Goal: Use online tool/utility: Utilize a website feature to perform a specific function

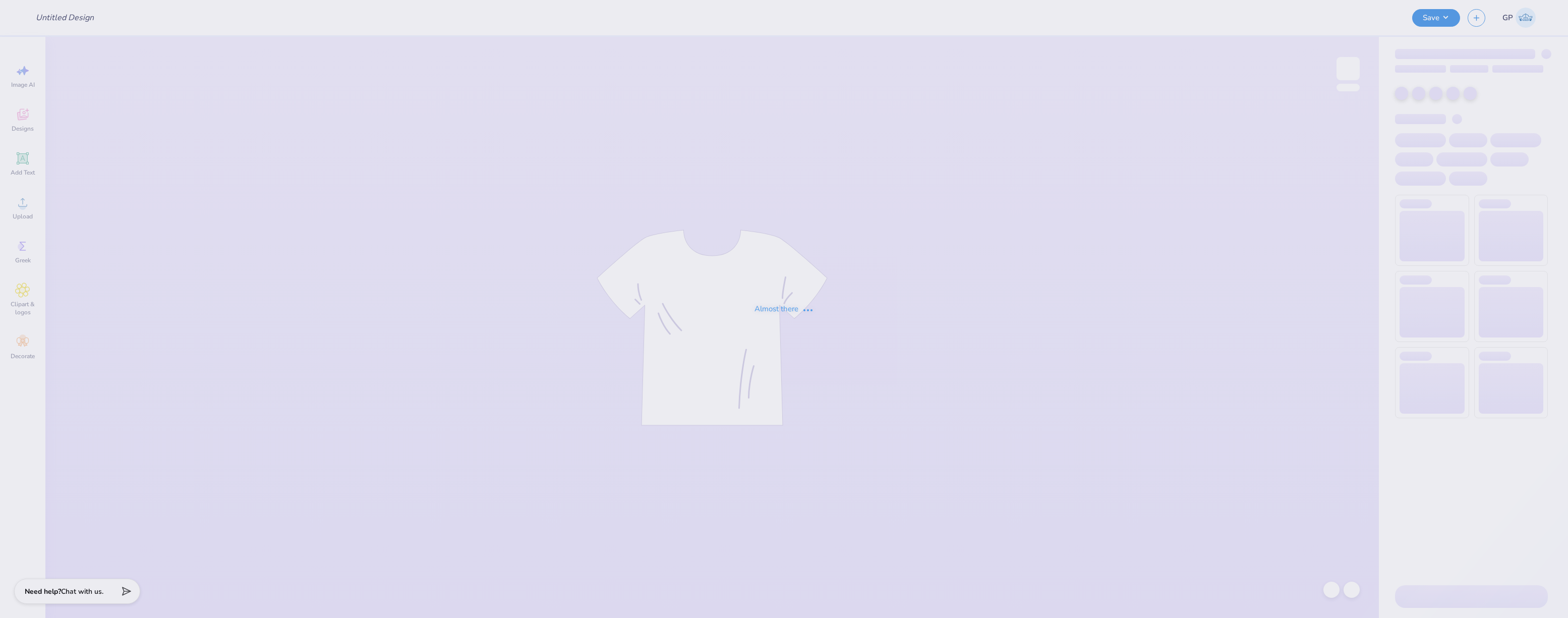
type input "Bucknell University : [PERSON_NAME]"
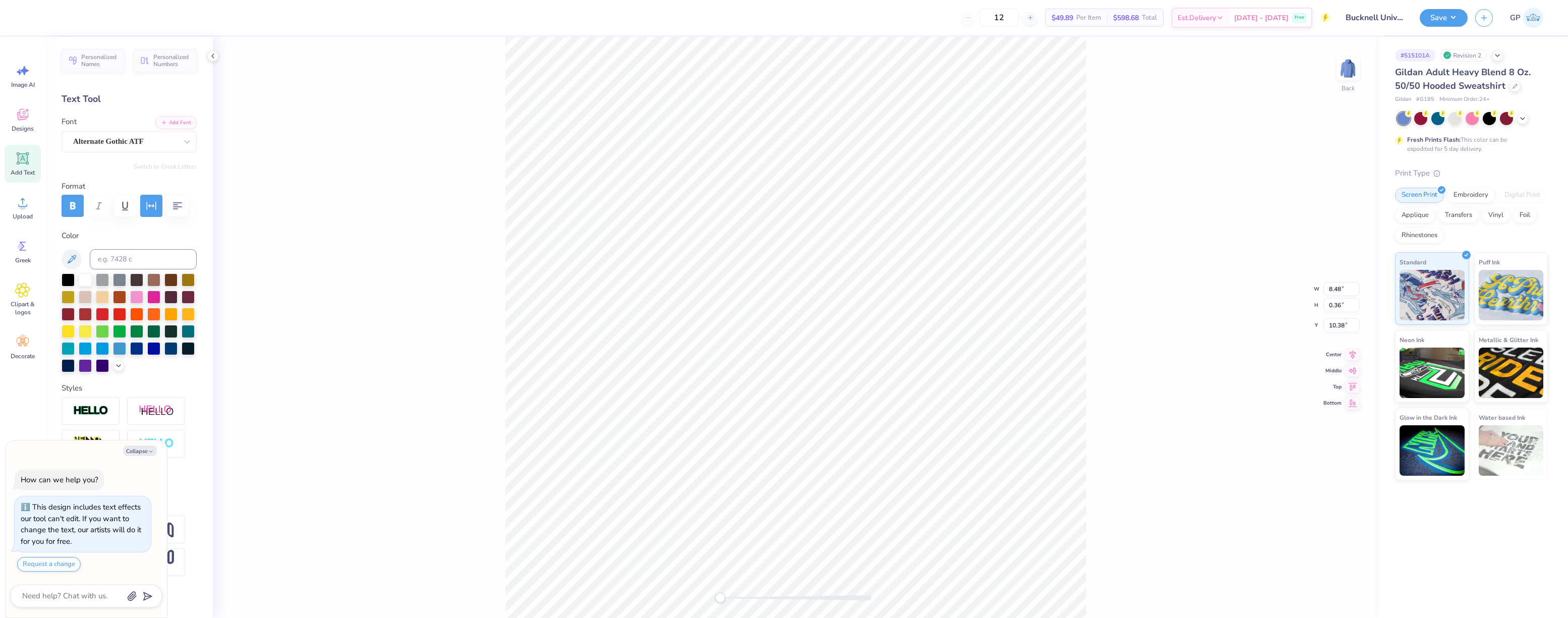
type textarea "x"
type input "11.00"
type input "8.68"
type input "2.00"
click at [503, 100] on div "Back" at bounding box center [796, 327] width 1166 height 581
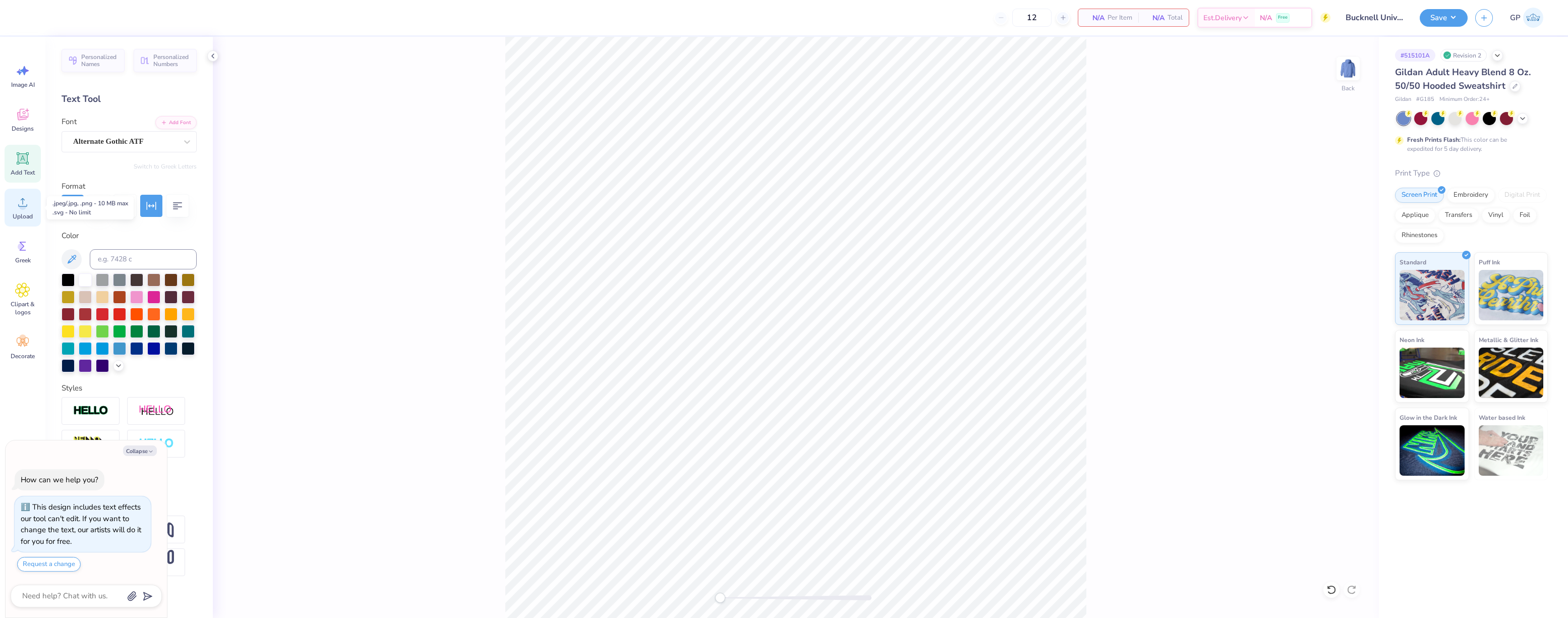
click at [23, 204] on icon at bounding box center [23, 203] width 9 height 9
click at [26, 203] on icon at bounding box center [23, 202] width 15 height 15
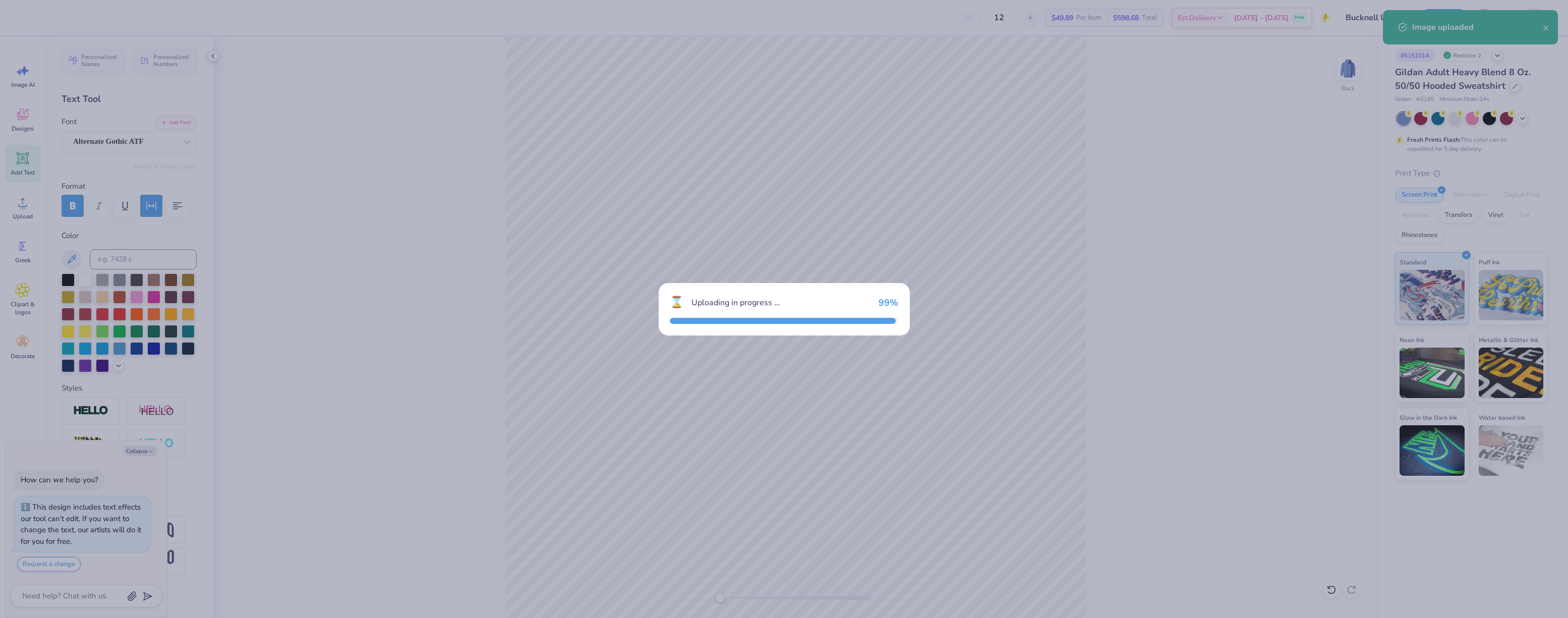
type textarea "x"
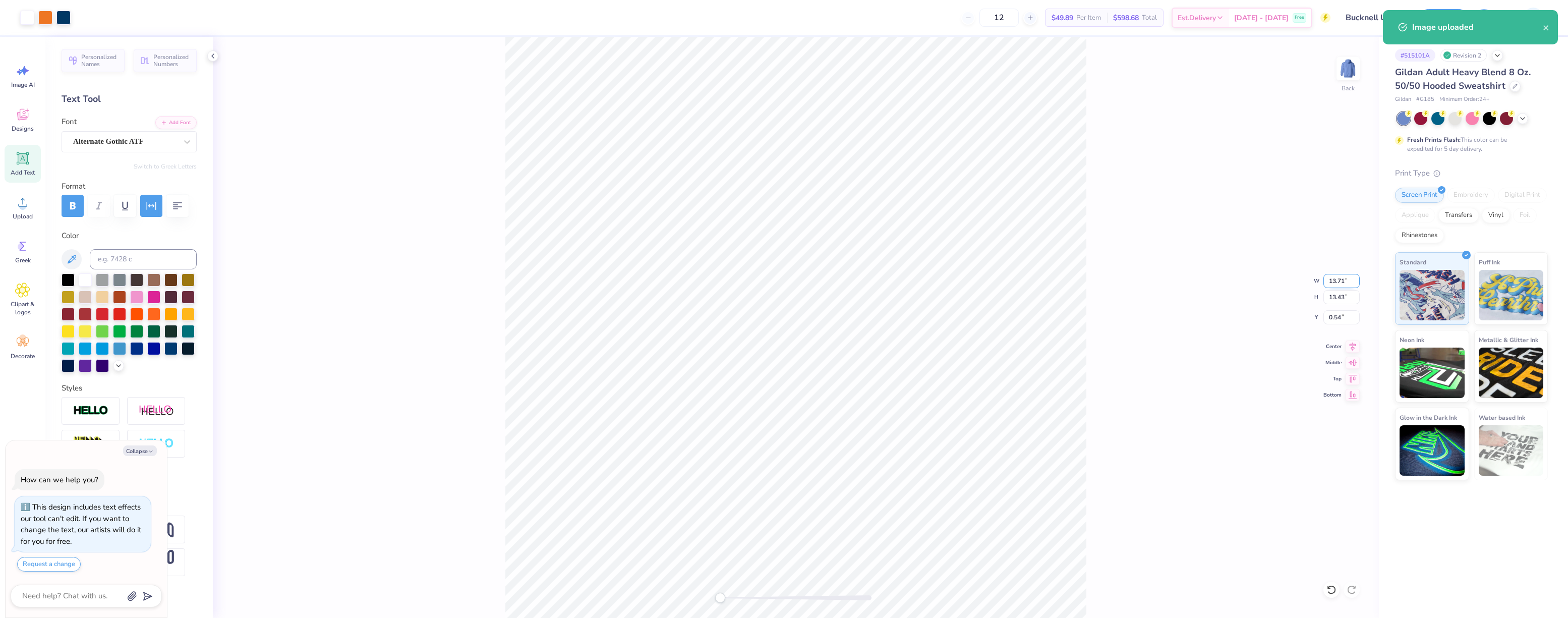
click at [1330, 281] on input "13.71" at bounding box center [1342, 281] width 37 height 14
type input "11"
click at [1340, 315] on input "0.54" at bounding box center [1342, 317] width 37 height 14
click at [1115, 316] on div "Back W 10.34 10.34 " H 10.13 10.13 " Y 3.00 3.00 " Center Middle Top Bottom" at bounding box center [796, 327] width 1166 height 581
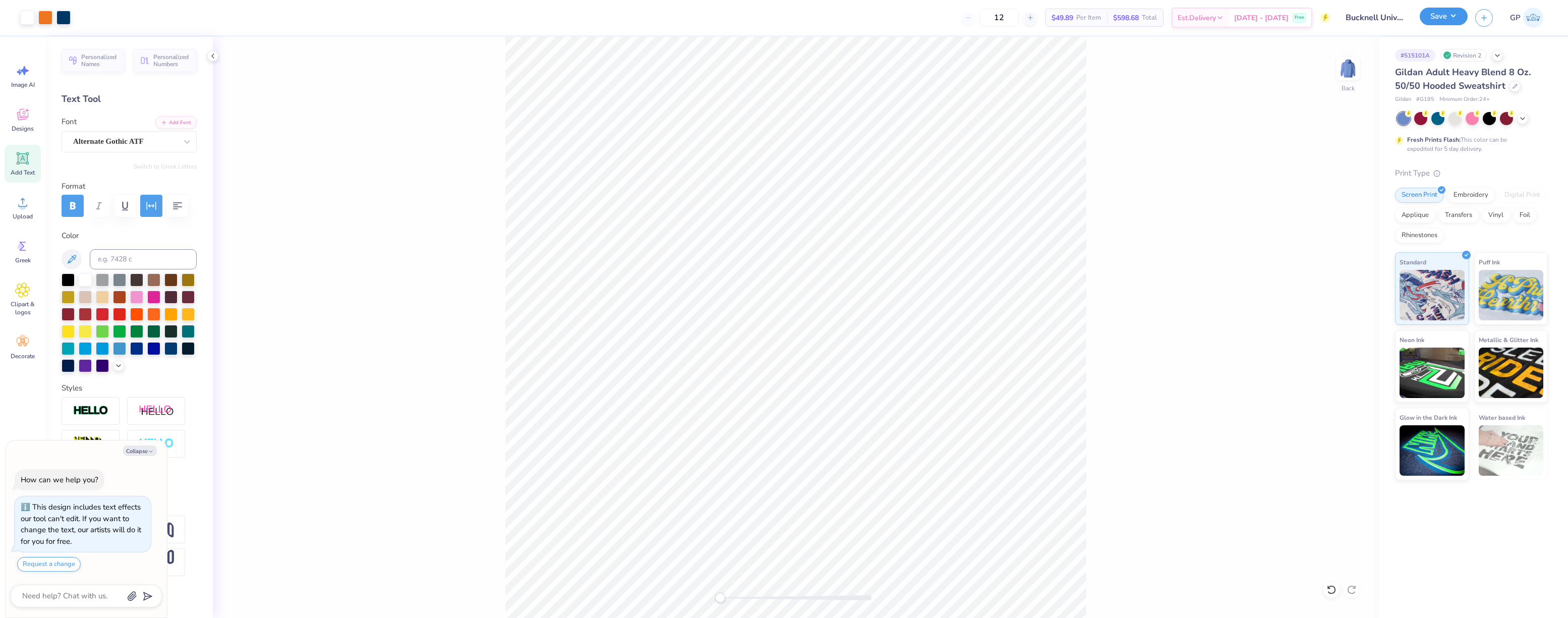
click at [1428, 19] on button "Save" at bounding box center [1443, 16] width 48 height 18
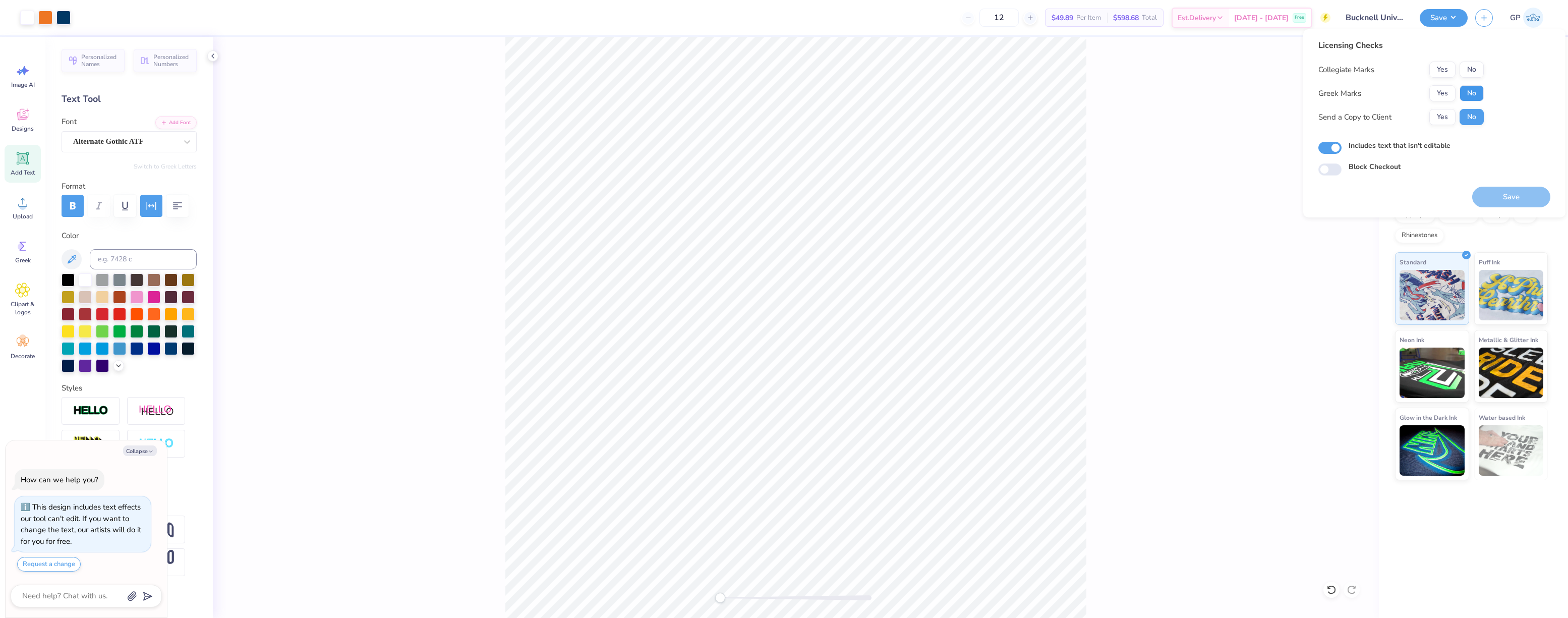
click at [1460, 90] on button "No" at bounding box center [1472, 93] width 24 height 16
click at [1437, 65] on button "Yes" at bounding box center [1442, 69] width 26 height 16
click at [1511, 198] on button "Save" at bounding box center [1511, 197] width 78 height 21
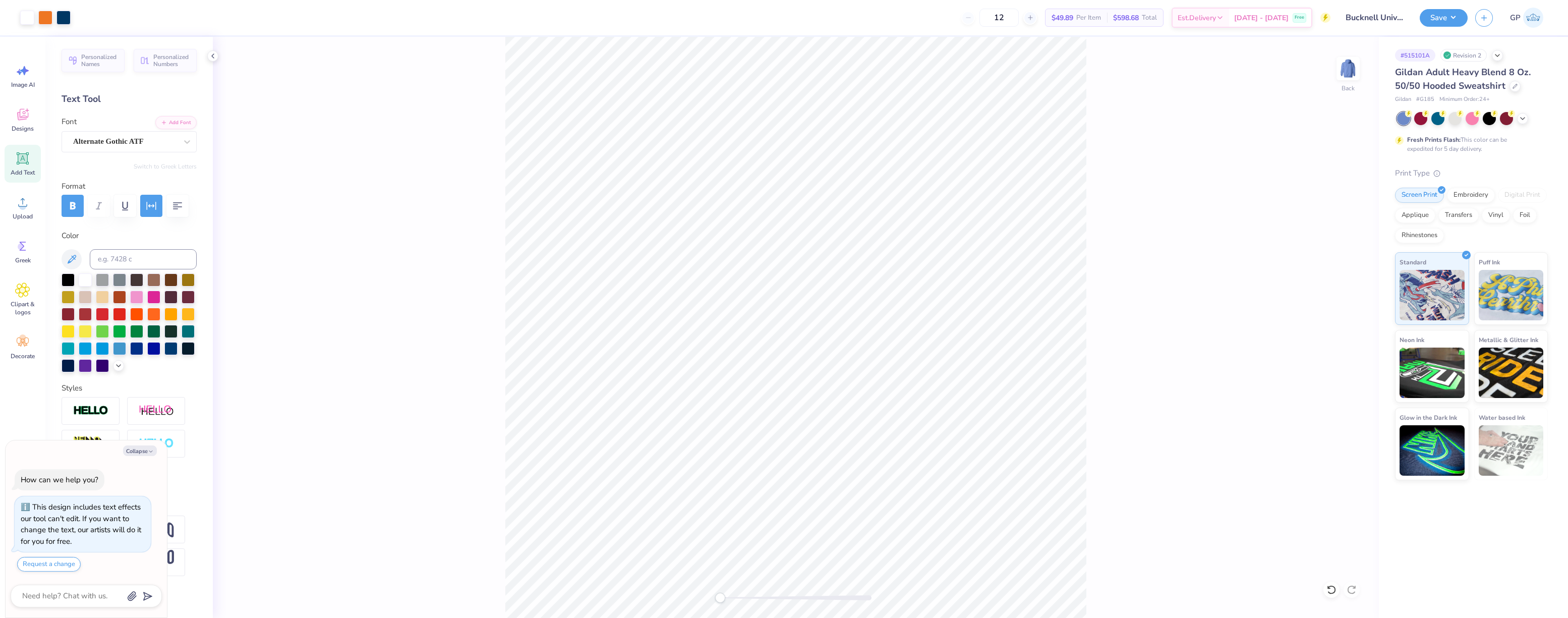
type textarea "x"
